Goal: Transaction & Acquisition: Purchase product/service

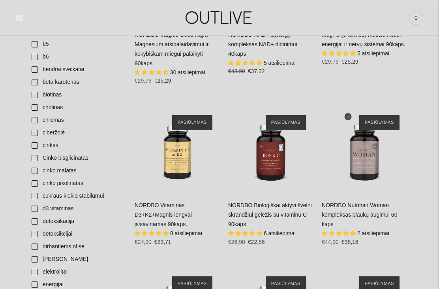
scroll to position [269, 0]
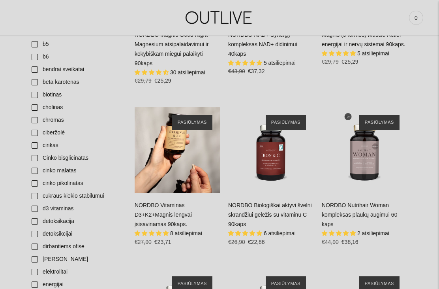
click at [172, 172] on span "Į krepšelį" at bounding box center [177, 175] width 28 height 8
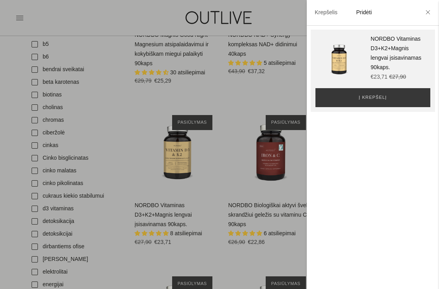
click at [429, 11] on icon at bounding box center [428, 12] width 4 height 4
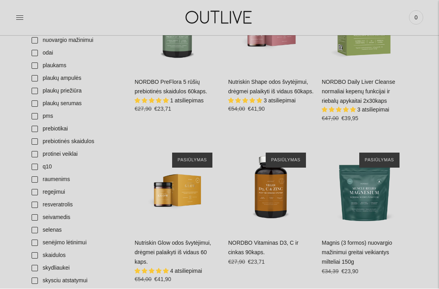
scroll to position [866, 0]
click at [277, 239] on link "NORDBO Vitaminas D3, C ir cinkas 90kaps." at bounding box center [263, 247] width 70 height 16
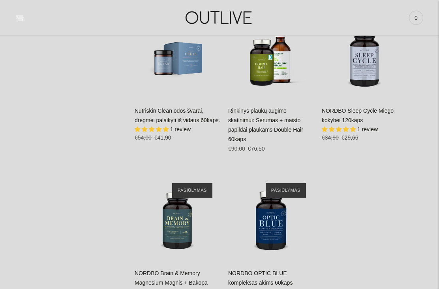
scroll to position [1480, 0]
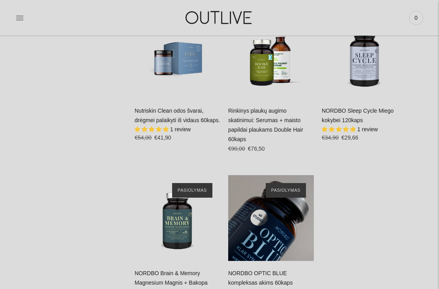
click at [292, 234] on button "Į krepšelį" at bounding box center [271, 243] width 70 height 19
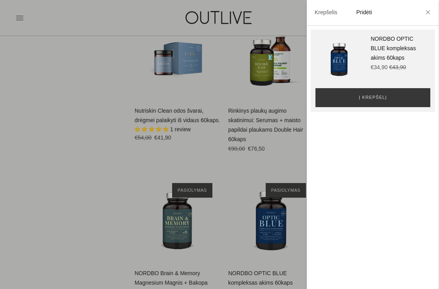
click at [116, 177] on div at bounding box center [219, 144] width 439 height 289
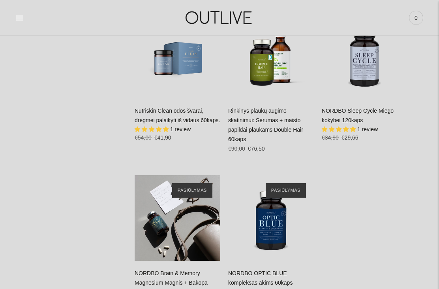
click at [197, 201] on div "NORDBO Brain & Memory Magnesium Magnis + Bakopa protinei veiklai 90 kaps\a" at bounding box center [178, 218] width 86 height 86
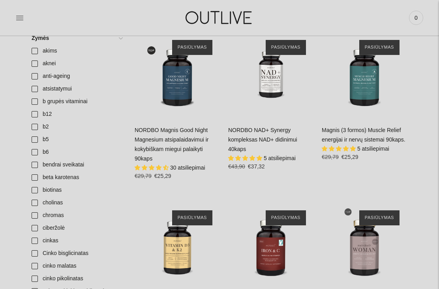
scroll to position [174, 0]
click at [190, 137] on link "NORDBO Magnis Good Night Magnesium atsipalaidavimui ir kokybiškam miegui palaik…" at bounding box center [172, 144] width 74 height 35
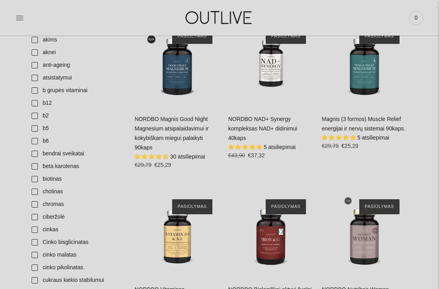
scroll to position [185, 0]
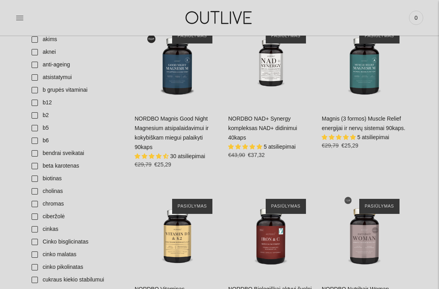
click at [386, 122] on link "Magnis (3 formos) Muscle Relief energijai ir nervų sistemai 90kaps." at bounding box center [364, 123] width 84 height 16
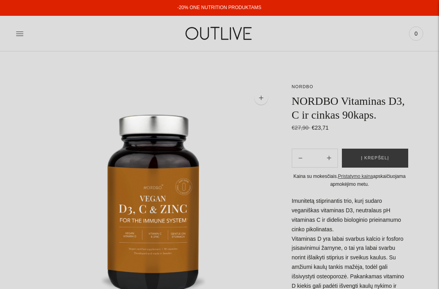
click at [382, 162] on button "Į krepšelį" at bounding box center [375, 157] width 66 height 19
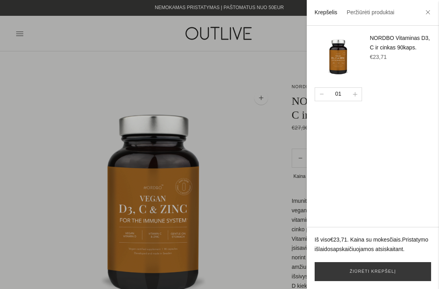
click at [426, 10] on icon at bounding box center [428, 12] width 4 height 4
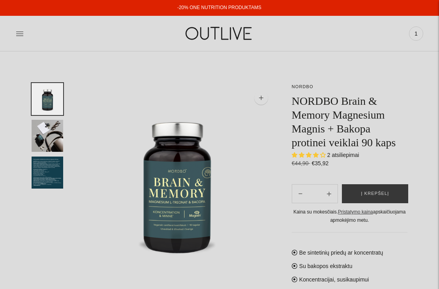
select select "**********"
click at [51, 171] on img "Translation missing: en.general.accessibility.image_thumbail" at bounding box center [48, 172] width 32 height 32
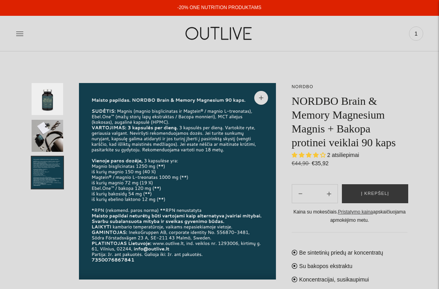
click at [393, 189] on button "Į krepšelį" at bounding box center [375, 193] width 66 height 19
click at [388, 189] on span "Į krepšelį" at bounding box center [381, 193] width 28 height 8
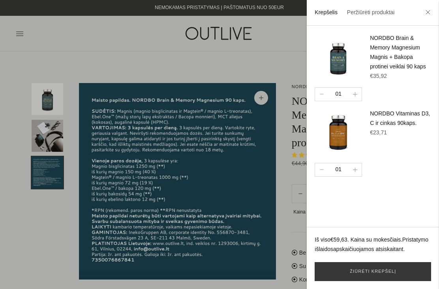
click at [82, 51] on div at bounding box center [219, 144] width 439 height 289
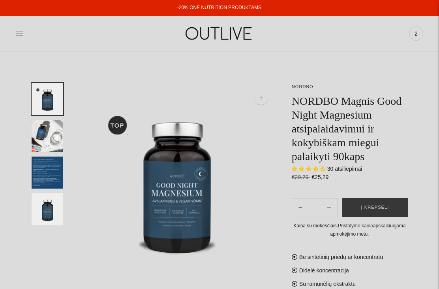
select select "**********"
click at [380, 211] on span "Į krepšelį" at bounding box center [375, 207] width 28 height 8
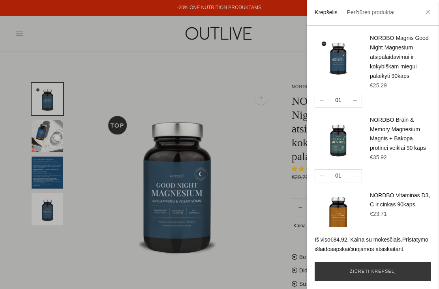
click at [232, 101] on div at bounding box center [219, 144] width 439 height 289
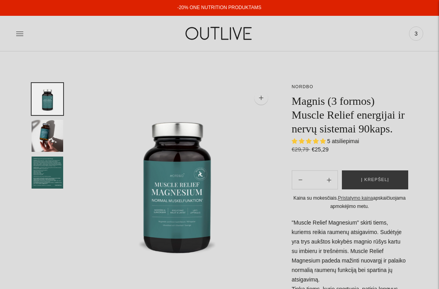
select select "**********"
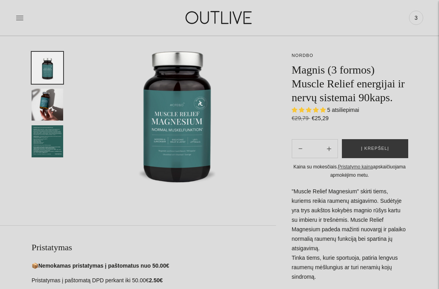
scroll to position [71, 0]
click at [383, 152] on span "Į krepšelį" at bounding box center [375, 148] width 28 height 8
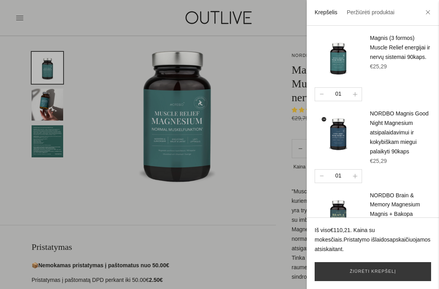
click at [251, 154] on div at bounding box center [219, 144] width 439 height 289
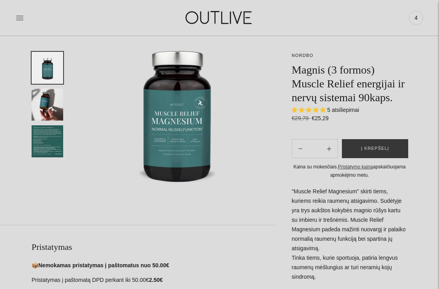
click at [417, 20] on span "4" at bounding box center [415, 17] width 11 height 11
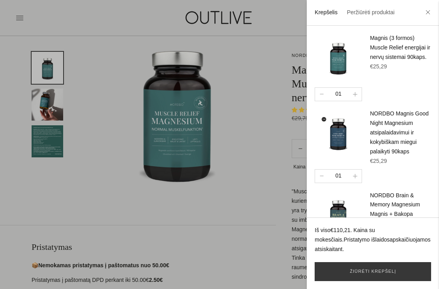
click at [400, 281] on link "Žiūrėti krepšelį" at bounding box center [373, 271] width 116 height 19
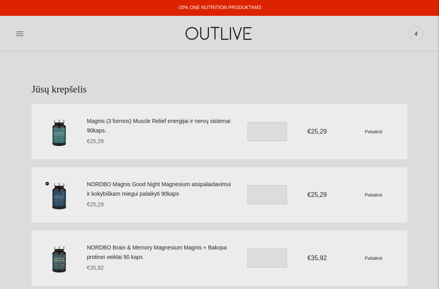
click at [18, 38] on link at bounding box center [20, 33] width 8 height 17
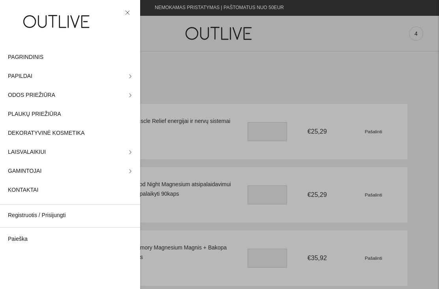
click at [36, 57] on span "PAGRINDINIS" at bounding box center [26, 56] width 36 height 9
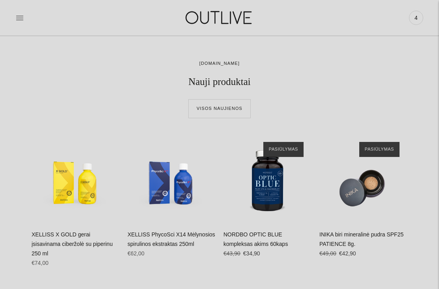
scroll to position [284, 0]
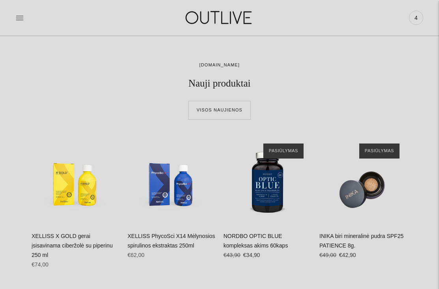
click at [213, 111] on link "Visos naujienos" at bounding box center [219, 110] width 62 height 19
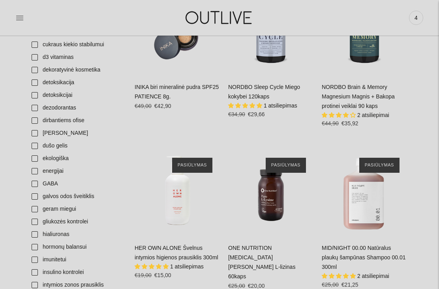
scroll to position [300, 0]
click at [283, 247] on link "ONE NUTRITION [MEDICAL_DATA][PERSON_NAME] L-lizinas 60kaps" at bounding box center [261, 261] width 67 height 35
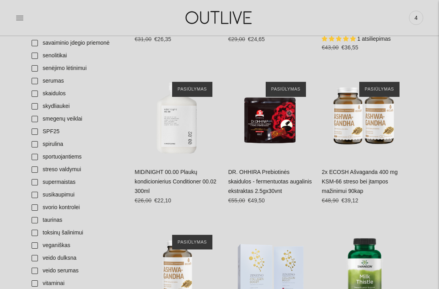
scroll to position [1173, 0]
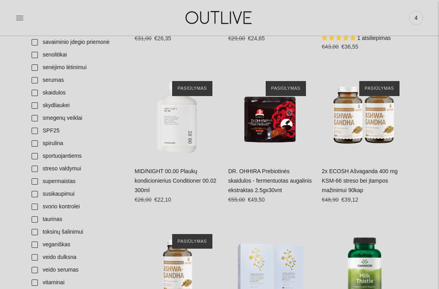
click at [390, 168] on link "2x ECOSH Ašvaganda 400 mg KSM-66 streso bei įtampos mažinimui 90kap" at bounding box center [360, 180] width 76 height 25
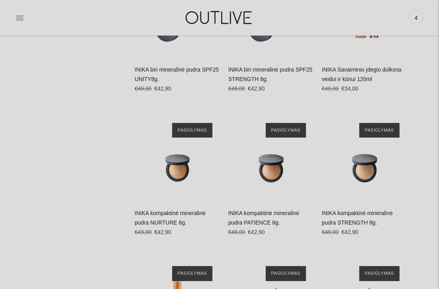
scroll to position [1885, 0]
click at [161, 210] on link "INIKA kompaktinė mineralinė pudra NURTURE 8g." at bounding box center [170, 218] width 71 height 16
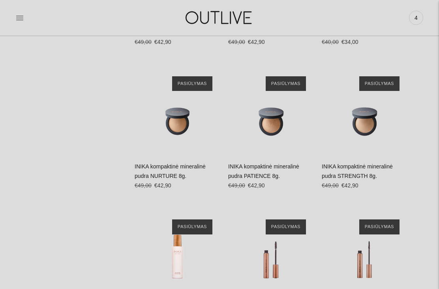
scroll to position [1915, 0]
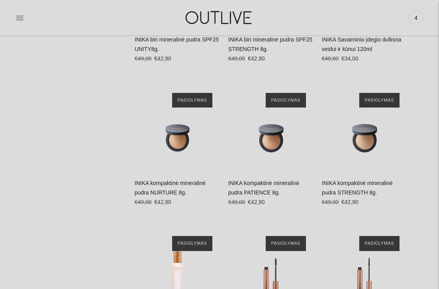
click at [23, 19] on icon at bounding box center [20, 18] width 8 height 8
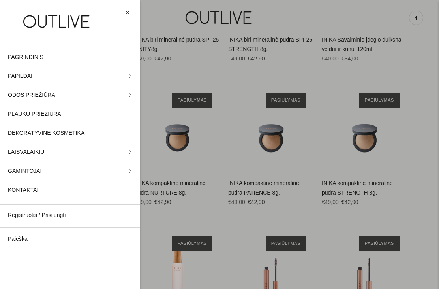
click at [27, 92] on span "ODOS PRIEŽIŪRA" at bounding box center [31, 94] width 47 height 9
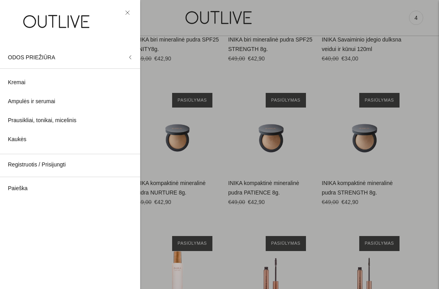
click at [17, 83] on span "Kremai" at bounding box center [16, 82] width 17 height 9
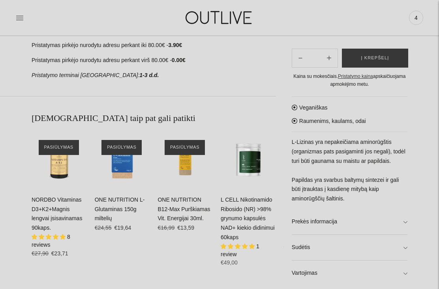
scroll to position [320, 0]
click at [54, 171] on span "Į krepšelį" at bounding box center [59, 170] width 28 height 8
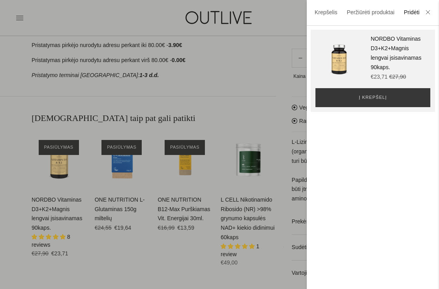
click at [400, 104] on button "Į krepšelį" at bounding box center [372, 97] width 115 height 19
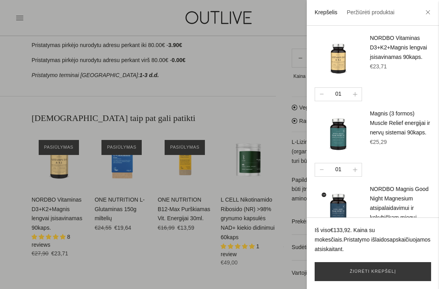
click at [427, 15] on li at bounding box center [428, 12] width 13 height 17
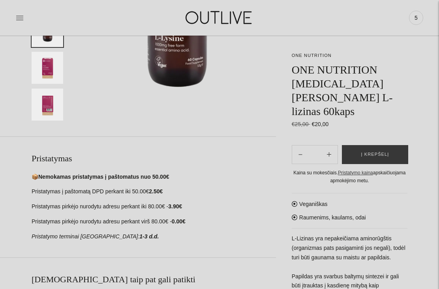
scroll to position [161, 0]
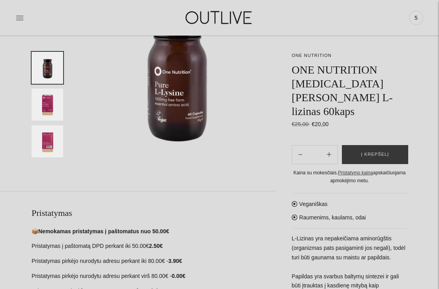
click at [47, 98] on img "Translation missing: en.general.accessibility.image_thumbail" at bounding box center [48, 104] width 32 height 32
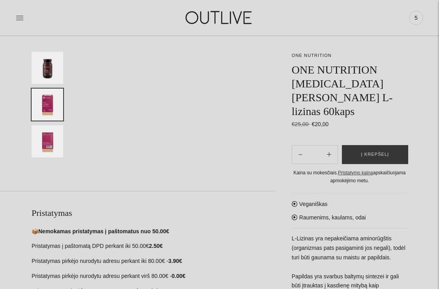
scroll to position [105, 0]
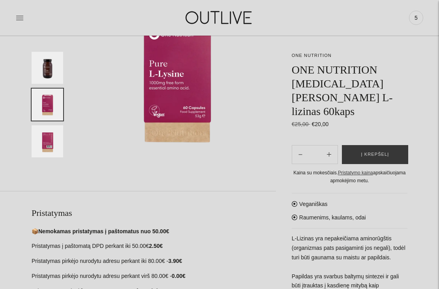
click at [332, 145] on button "Subtract product quantity" at bounding box center [328, 154] width 17 height 19
click at [331, 145] on button "Subtract product quantity" at bounding box center [328, 154] width 17 height 19
type input "**"
click at [380, 150] on span "Į krepšelį" at bounding box center [375, 154] width 28 height 8
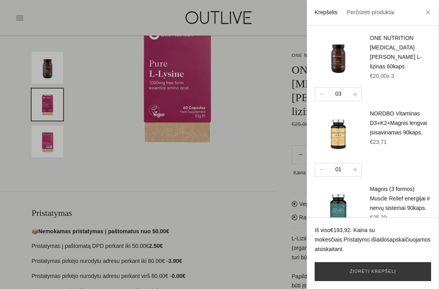
click at [32, 36] on div at bounding box center [219, 144] width 439 height 289
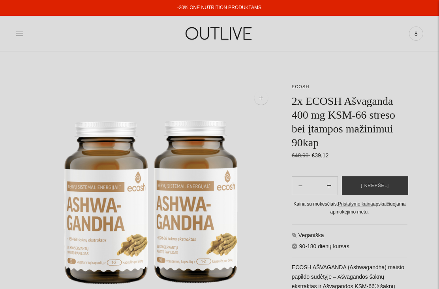
click at [388, 185] on span "Į krepšelį" at bounding box center [375, 186] width 28 height 8
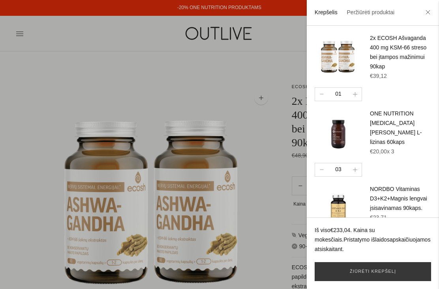
click at [33, 69] on div at bounding box center [219, 144] width 439 height 289
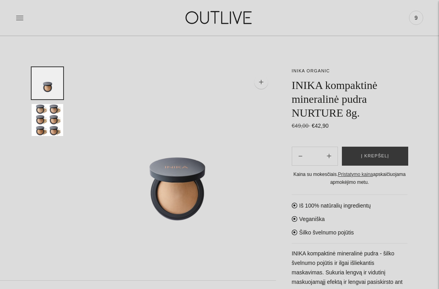
scroll to position [24, 0]
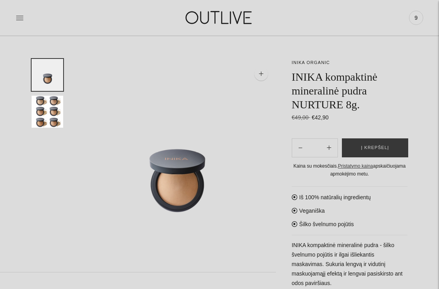
click at [49, 112] on img "Translation missing: en.general.accessibility.image_thumbail" at bounding box center [48, 112] width 32 height 32
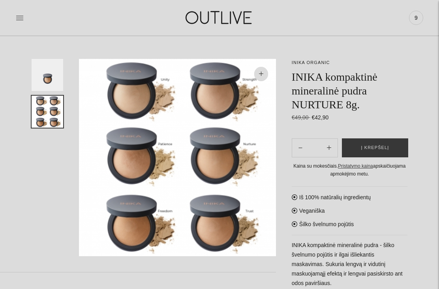
click at [43, 76] on img "Translation missing: en.general.accessibility.image_thumbail" at bounding box center [48, 75] width 32 height 32
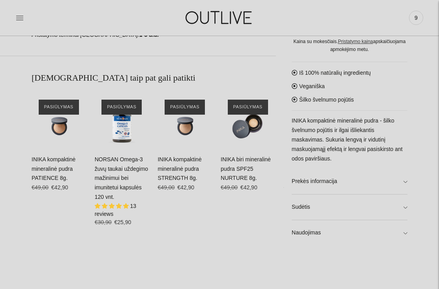
scroll to position [361, 0]
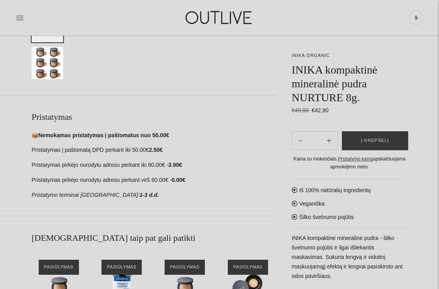
click at [390, 139] on button "Į krepšelį" at bounding box center [375, 140] width 66 height 19
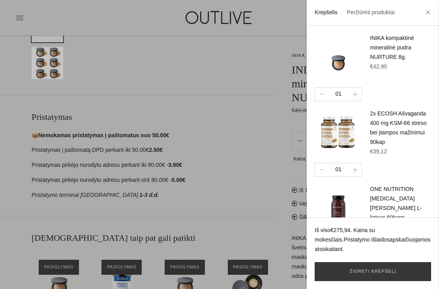
click at [95, 67] on div at bounding box center [219, 144] width 439 height 289
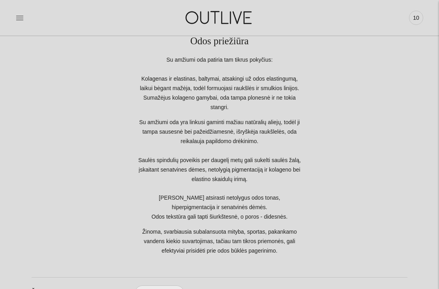
scroll to position [64, 0]
click at [17, 14] on icon at bounding box center [20, 18] width 8 height 8
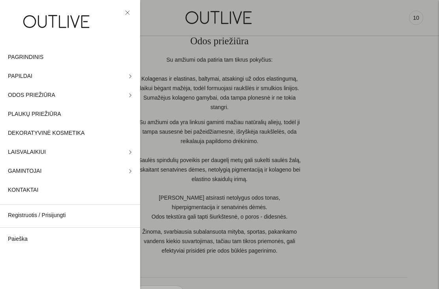
click at [127, 73] on link "PAPILDAI" at bounding box center [70, 76] width 140 height 19
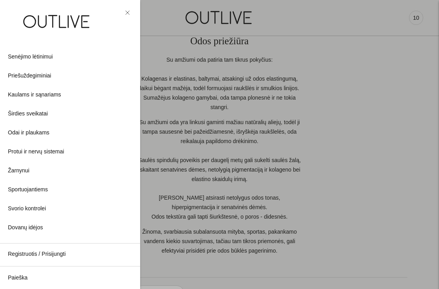
scroll to position [198, 0]
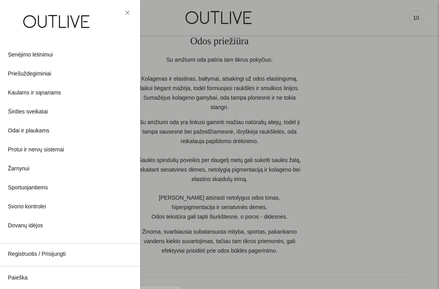
click at [25, 169] on span "Žarnynui" at bounding box center [18, 168] width 21 height 9
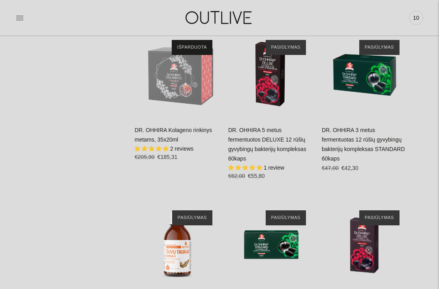
scroll to position [2261, 0]
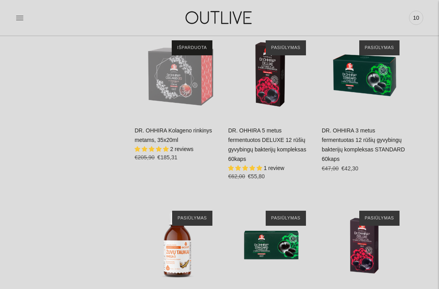
click at [258, 148] on link "DR. OHHIRA 5 metus fermentuotos DELUXE 12 rūšių gyvybingų bakterijų kompleksas …" at bounding box center [267, 144] width 78 height 35
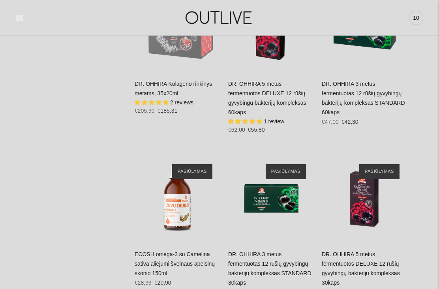
scroll to position [2303, 0]
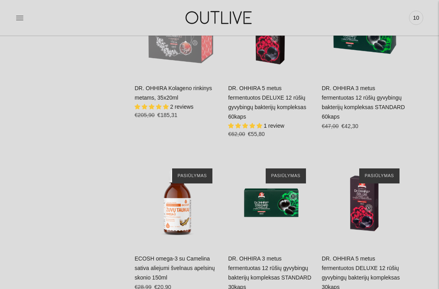
click at [246, 105] on link "DR. OHHIRA 5 metus fermentuotos DELUXE 12 rūšių gyvybingų bakterijų kompleksas …" at bounding box center [267, 102] width 78 height 35
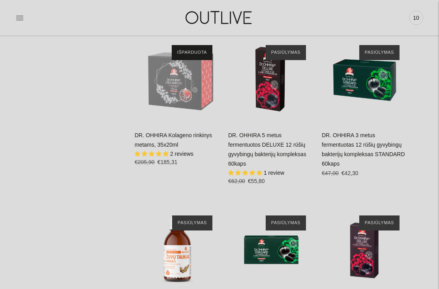
scroll to position [2252, 0]
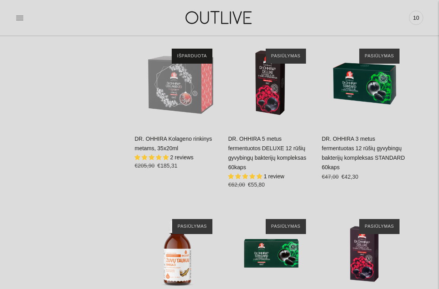
click at [337, 158] on link "DR. OHHIRA 3 metus fermentuotas 12 rūšių gyvybingų bakterijų kompleksas STANDAR…" at bounding box center [363, 152] width 83 height 35
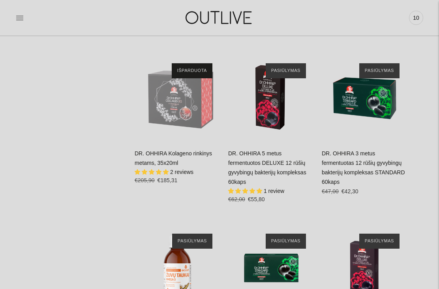
scroll to position [2236, 0]
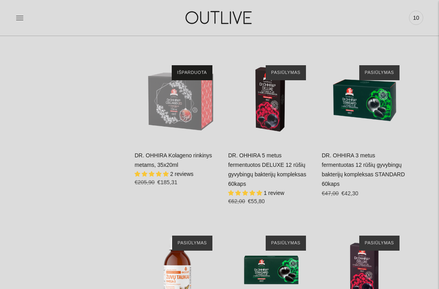
click at [19, 18] on icon at bounding box center [20, 18] width 8 height 8
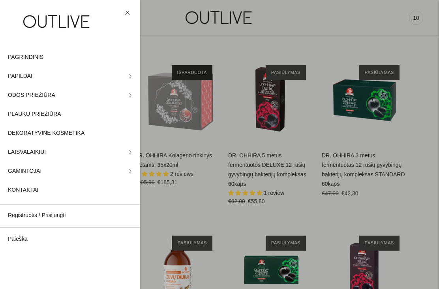
click at [22, 132] on span "DEKORATYVINĖ KOSMETIKA" at bounding box center [46, 132] width 77 height 9
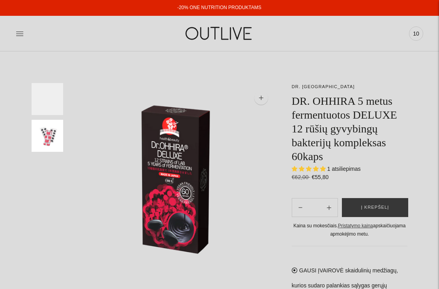
select select "**********"
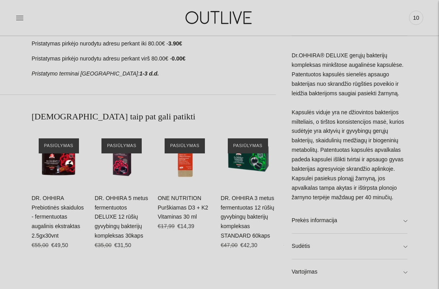
scroll to position [322, 0]
click at [302, 218] on link "Prekės informacija" at bounding box center [350, 220] width 116 height 25
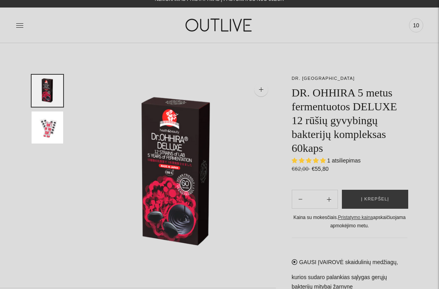
scroll to position [6, 0]
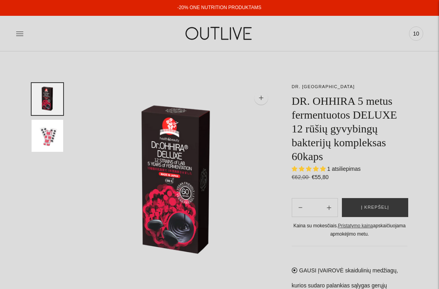
select select "**********"
click at [365, 208] on span "Į krepšelį" at bounding box center [375, 207] width 28 height 8
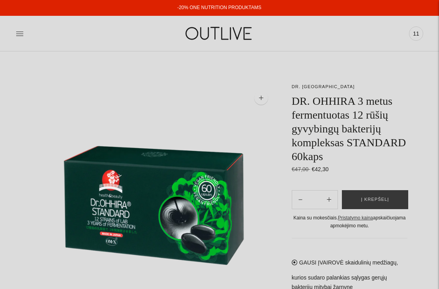
click at [363, 200] on span "Į krepšelį" at bounding box center [375, 199] width 28 height 8
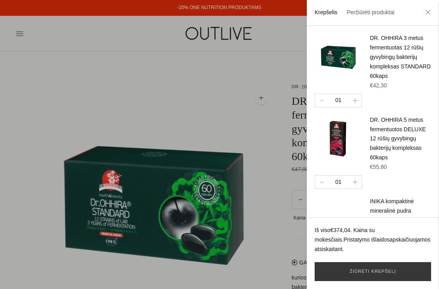
click at [27, 76] on div at bounding box center [219, 144] width 439 height 289
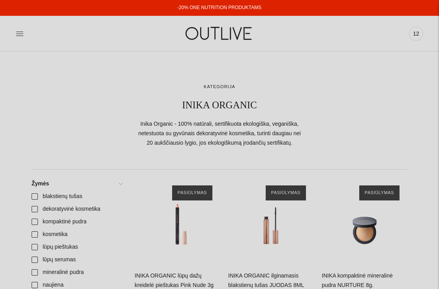
click at [21, 34] on icon at bounding box center [19, 34] width 7 height 4
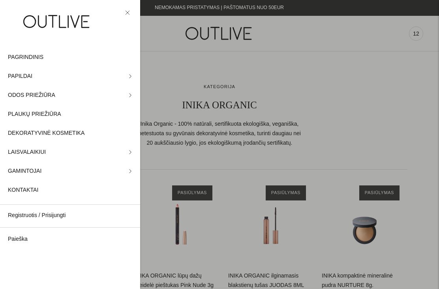
click at [22, 151] on span "LAISVALAIKIUI" at bounding box center [27, 151] width 38 height 9
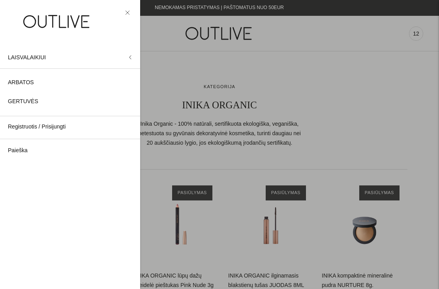
click at [22, 100] on span "GERTUVĖS" at bounding box center [23, 101] width 30 height 9
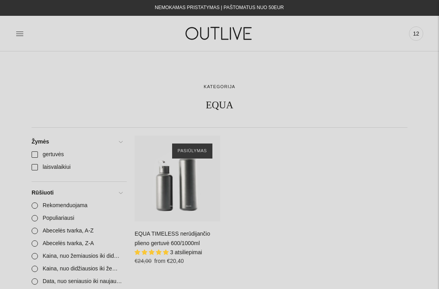
click at [162, 177] on div "EQUA TIMELESS nerūdijančio plieno gertuvė 600/1000ml\a" at bounding box center [178, 178] width 86 height 86
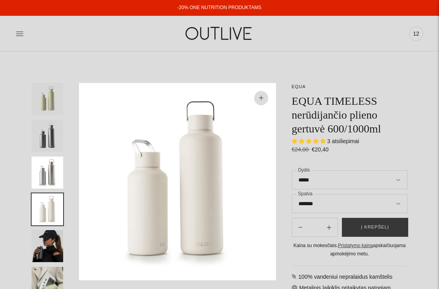
select select "**********"
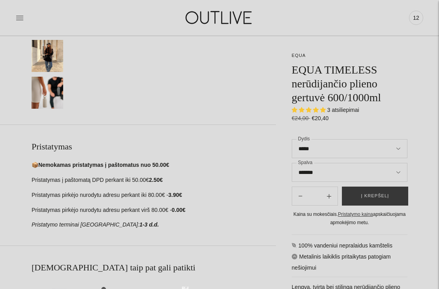
scroll to position [265, 0]
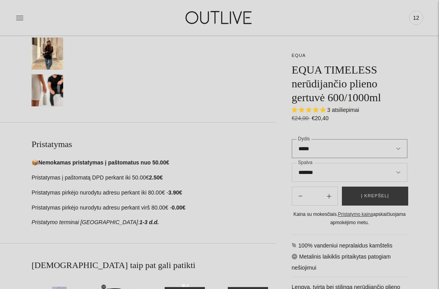
click at [395, 147] on select "***** ******" at bounding box center [350, 148] width 116 height 19
select select "******"
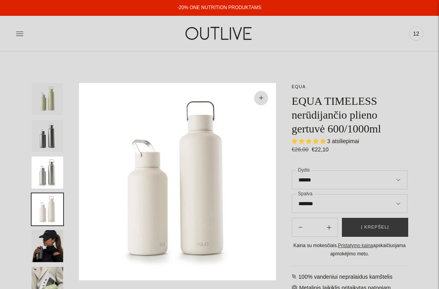
click at [43, 138] on img "Translation missing: en.general.accessibility.image_thumbail" at bounding box center [48, 136] width 32 height 32
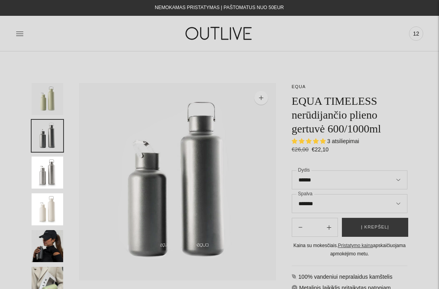
click at [47, 170] on img "Translation missing: en.general.accessibility.image_thumbail" at bounding box center [48, 172] width 32 height 32
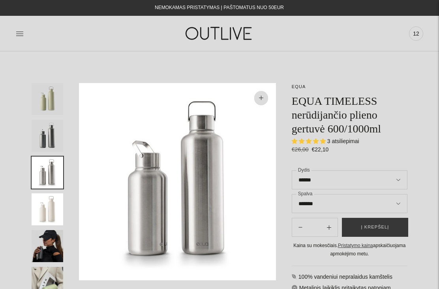
click at [45, 139] on img "Translation missing: en.general.accessibility.image_thumbail" at bounding box center [48, 136] width 32 height 32
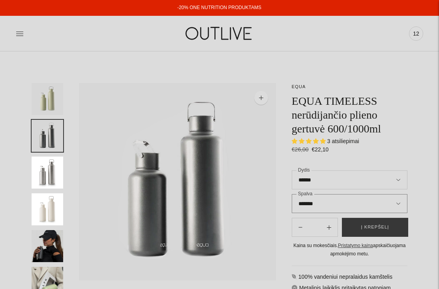
click at [395, 200] on select "**********" at bounding box center [350, 203] width 116 height 19
select select "**********"
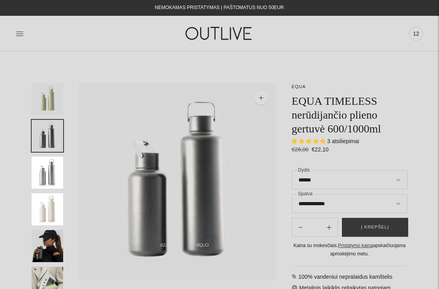
click at [367, 224] on span "Į krepšelį" at bounding box center [375, 227] width 28 height 8
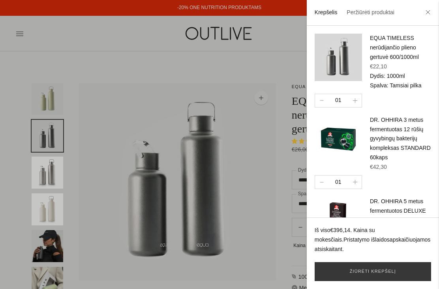
click at [363, 268] on link "Žiūrėti krepšelį" at bounding box center [373, 271] width 116 height 19
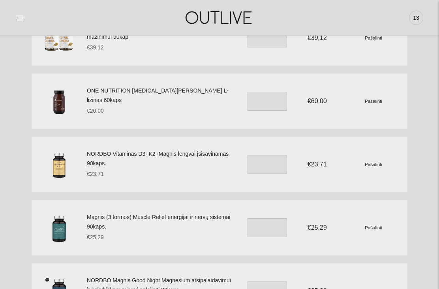
scroll to position [351, 0]
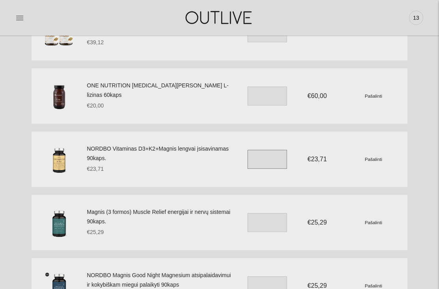
click at [259, 158] on input "*" at bounding box center [266, 159] width 39 height 19
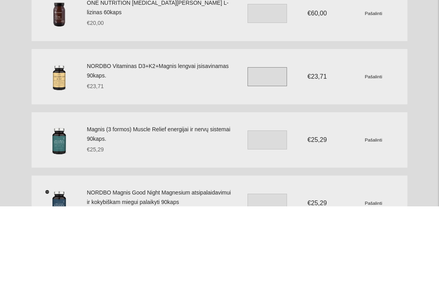
type input "*"
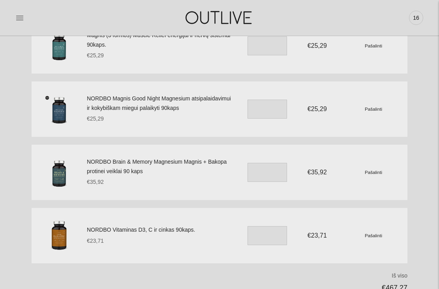
scroll to position [530, 0]
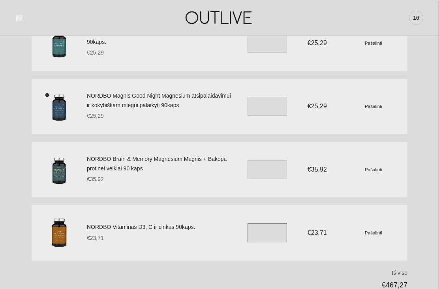
click at [262, 234] on input "*" at bounding box center [266, 232] width 39 height 19
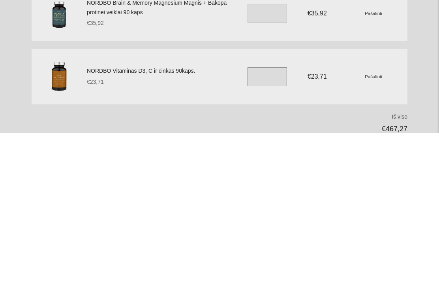
type input "*"
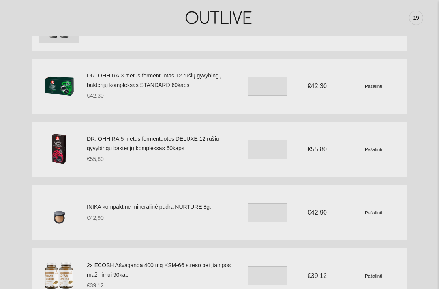
scroll to position [109, 0]
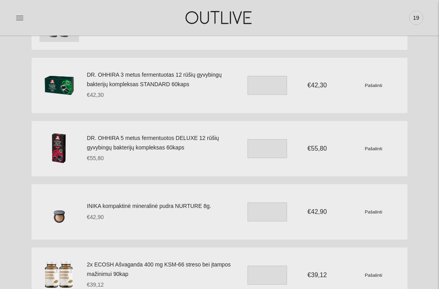
click at [371, 211] on small "Pašalinti" at bounding box center [373, 211] width 17 height 5
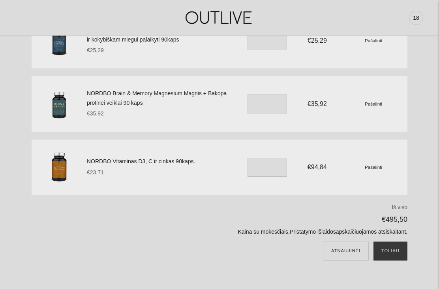
scroll to position [533, 0]
click at [267, 168] on input "*" at bounding box center [266, 166] width 39 height 19
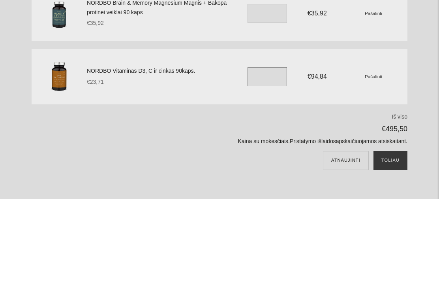
type input "*"
click at [345, 241] on button "Atnaujinti" at bounding box center [346, 250] width 46 height 19
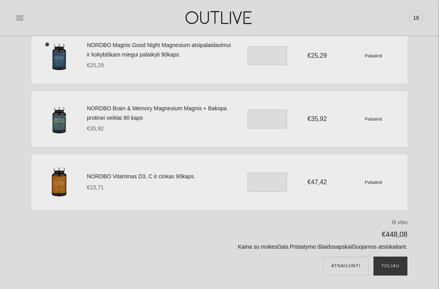
scroll to position [518, 0]
click at [394, 262] on button "Toliau" at bounding box center [390, 265] width 34 height 19
